Goal: Information Seeking & Learning: Learn about a topic

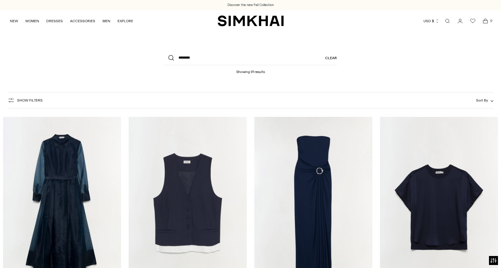
scroll to position [821, 0]
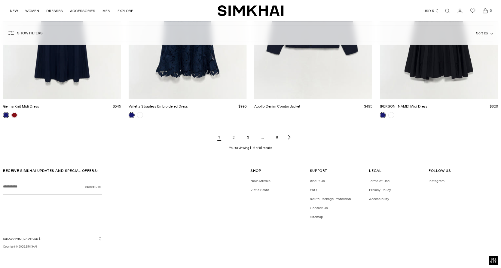
click at [290, 138] on icon "Next page of results" at bounding box center [289, 137] width 5 height 5
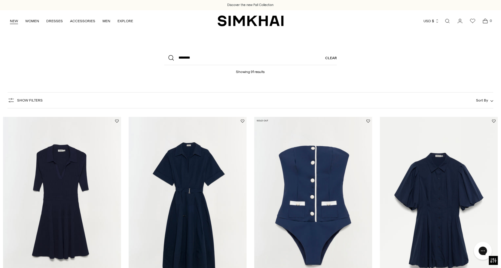
click at [12, 21] on link "NEW" at bounding box center [14, 20] width 8 height 13
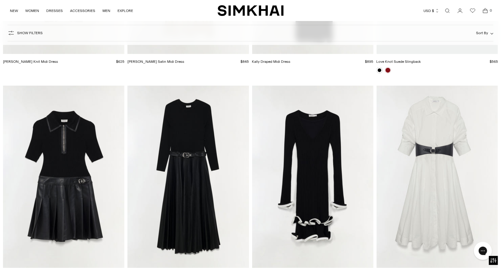
scroll to position [4304, 0]
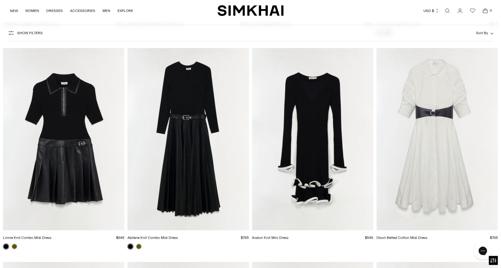
click at [0, 0] on img "Avalon Knit Mini Dress" at bounding box center [0, 0] width 0 height 0
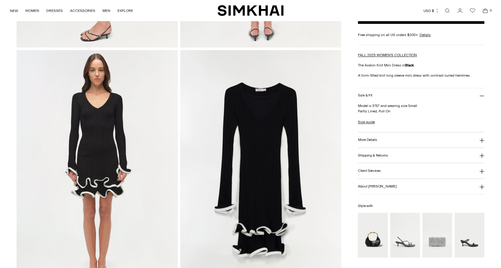
scroll to position [484, 0]
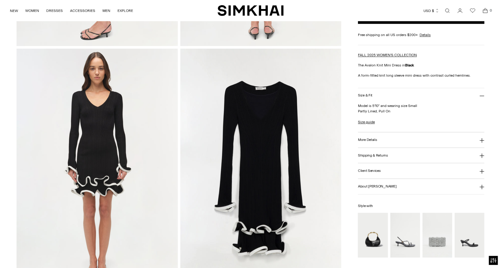
click at [371, 138] on h3 "More Details" at bounding box center [367, 140] width 19 height 4
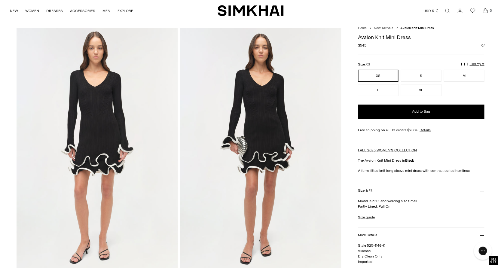
scroll to position [14, 0]
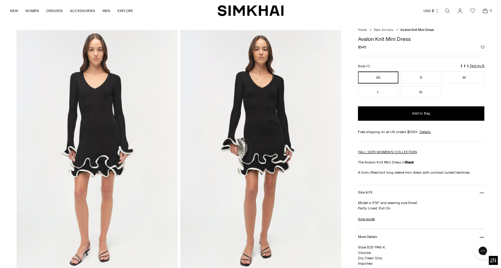
click at [446, 12] on link "Open search modal" at bounding box center [447, 11] width 12 height 12
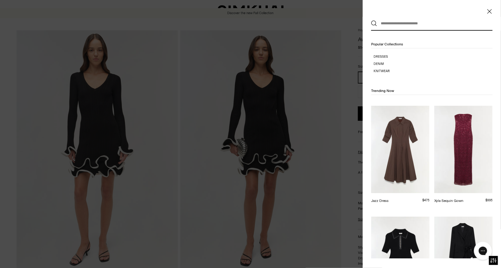
scroll to position [0, 0]
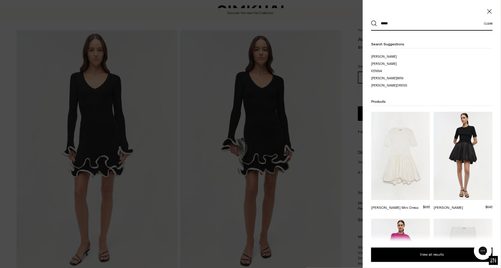
type input "*****"
click at [371, 20] on button "Search" at bounding box center [374, 23] width 6 height 6
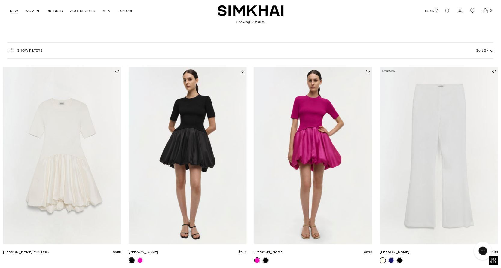
click at [14, 10] on link "NEW" at bounding box center [14, 10] width 8 height 13
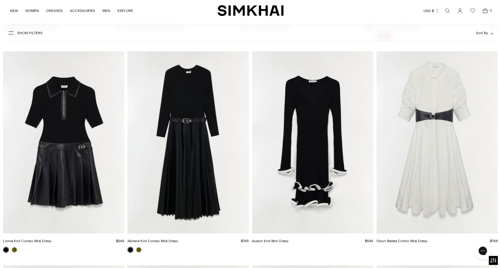
scroll to position [4315, 0]
